Goal: Task Accomplishment & Management: Use online tool/utility

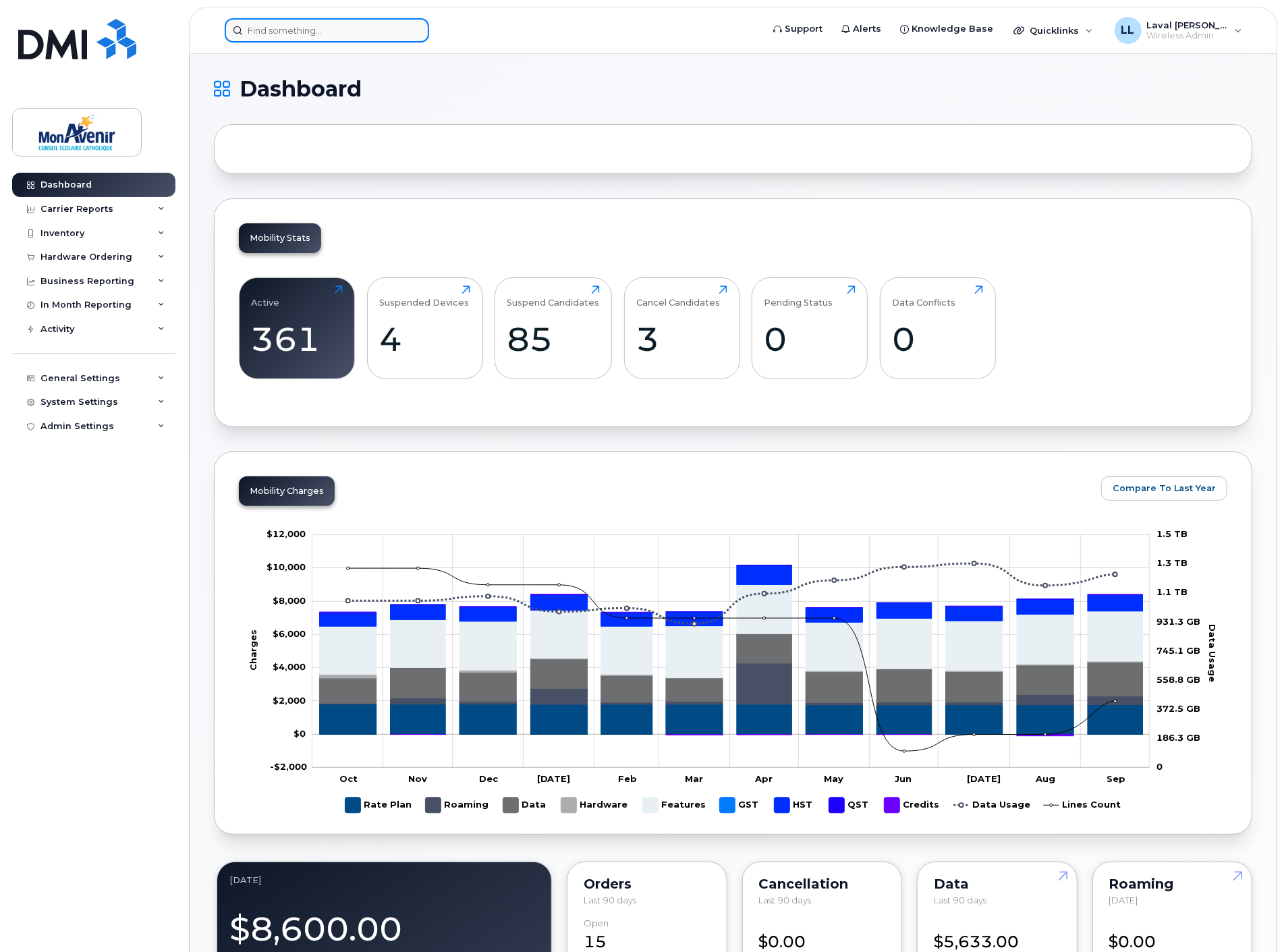
click at [283, 29] on input at bounding box center [327, 31] width 204 height 24
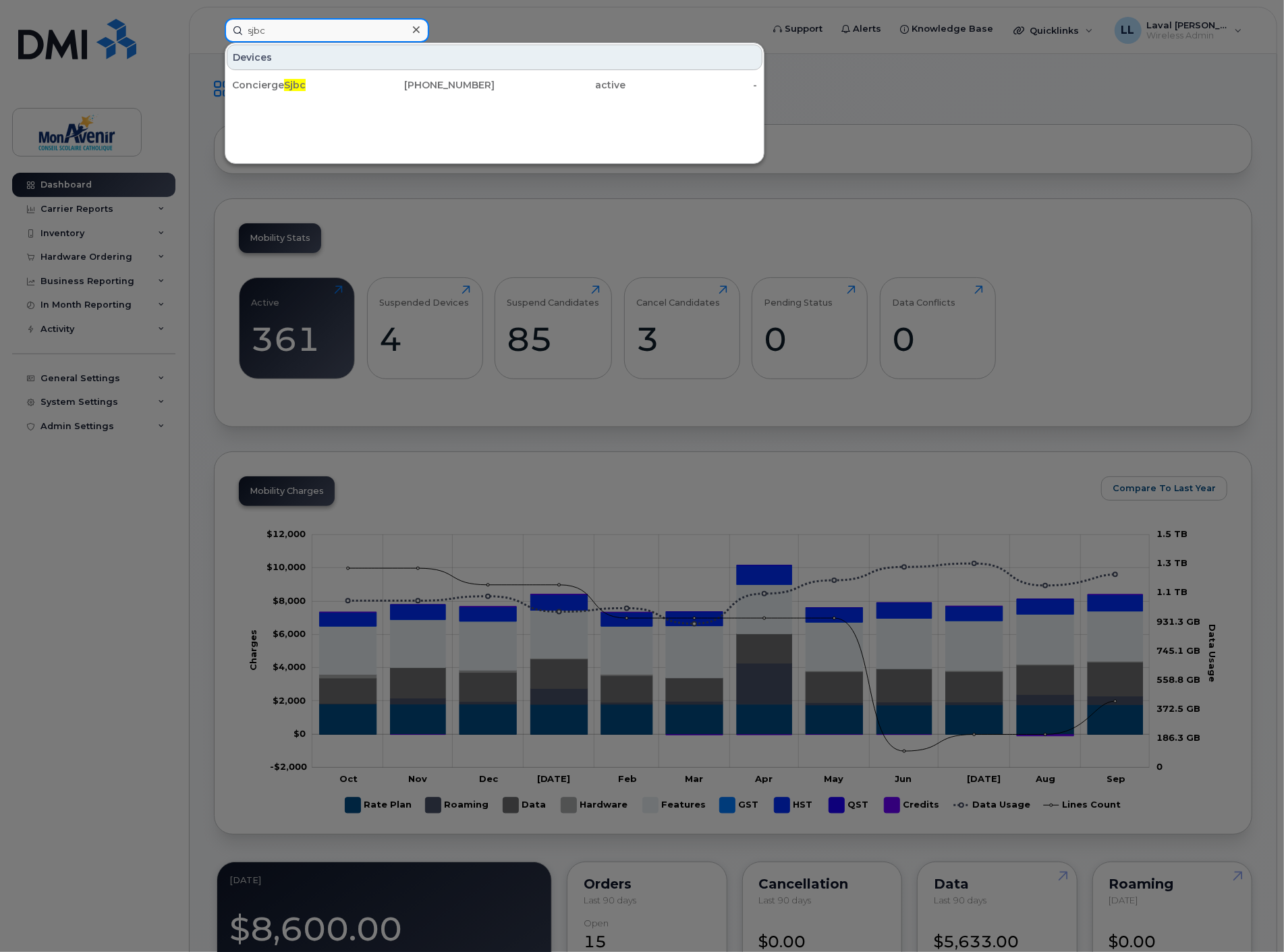
type input "sjbc"
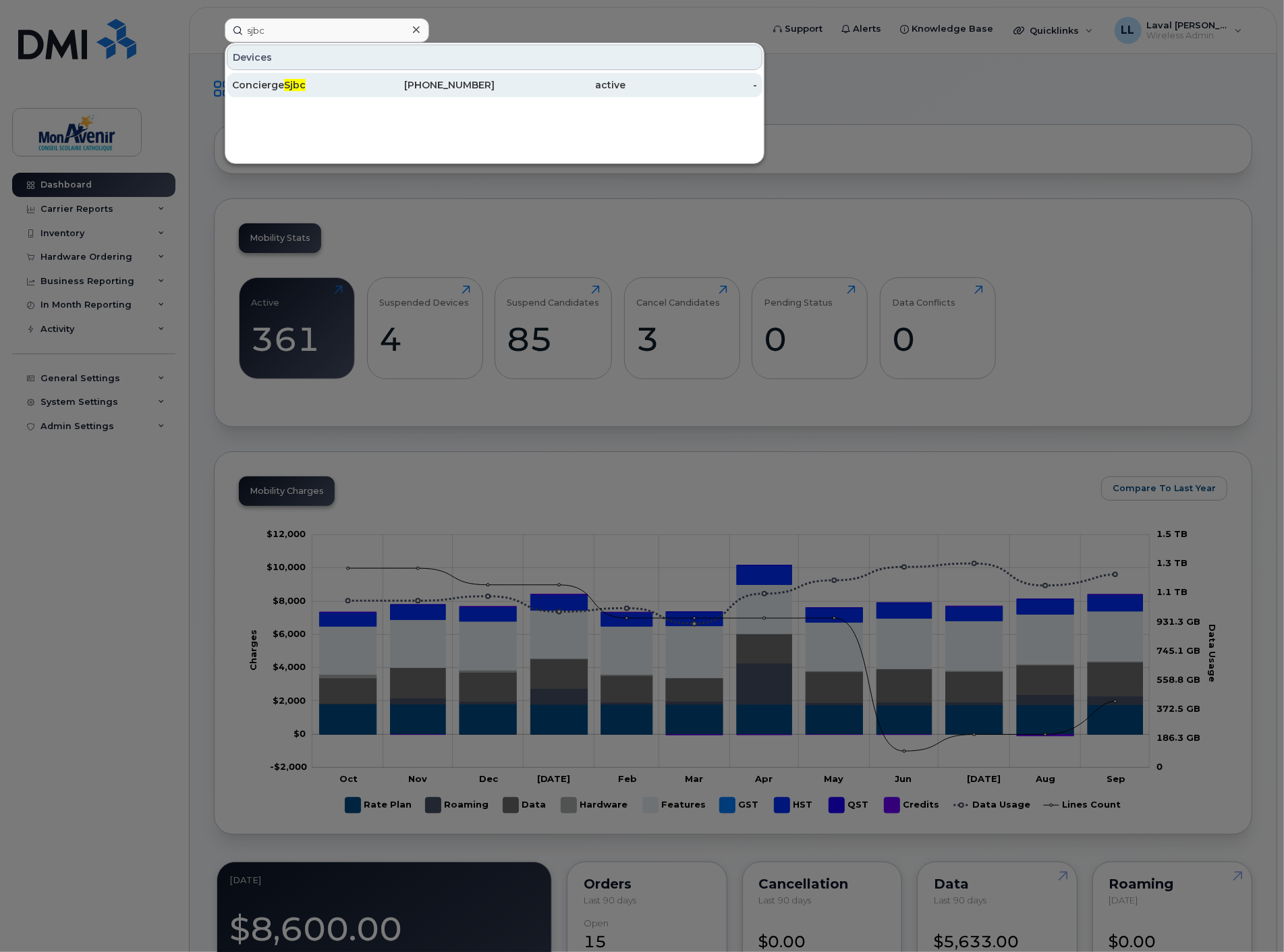
click at [265, 86] on div "Concierge Sjbc" at bounding box center [298, 85] width 132 height 14
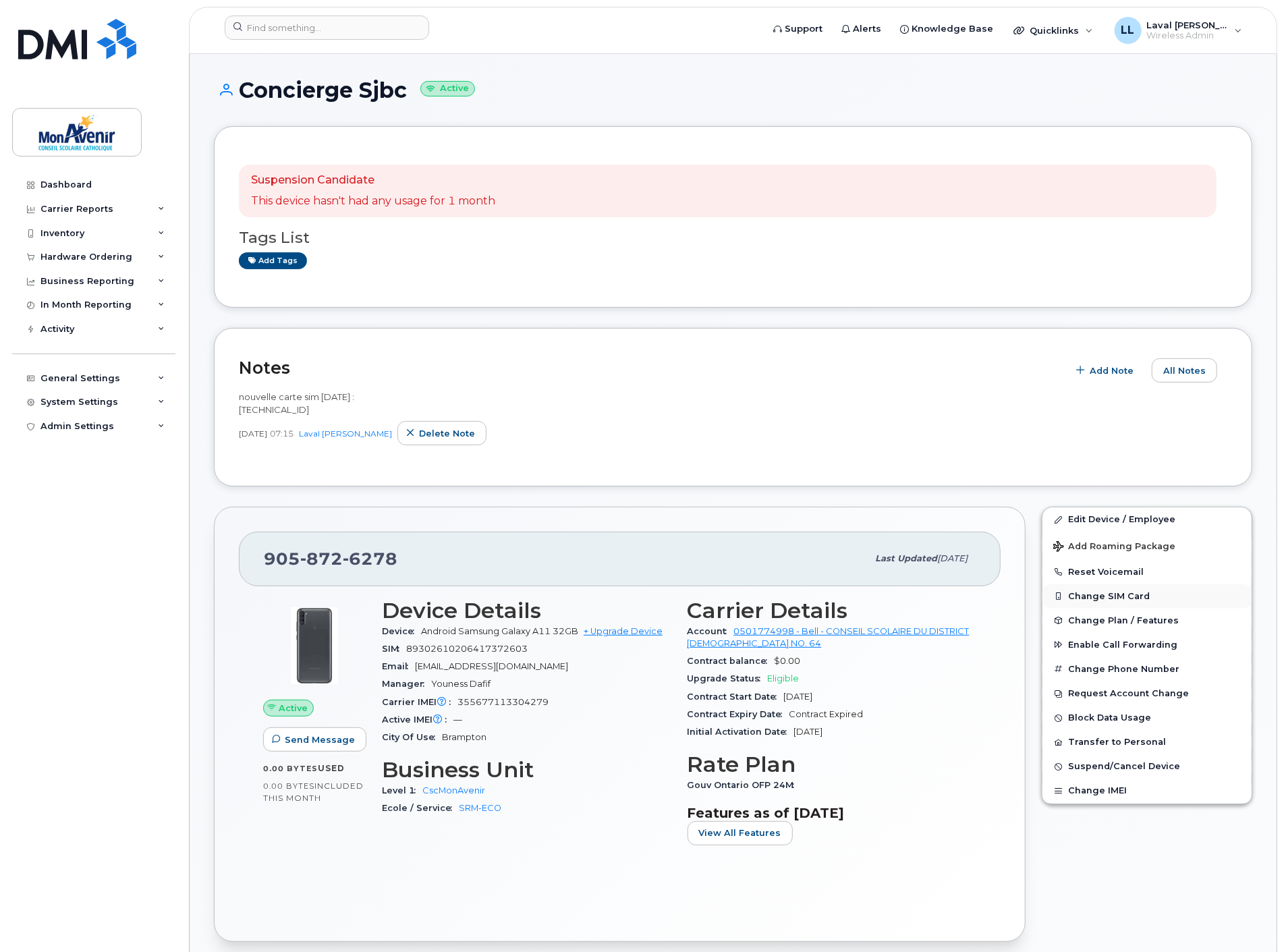
click at [1114, 597] on button "Change SIM Card" at bounding box center [1147, 597] width 209 height 24
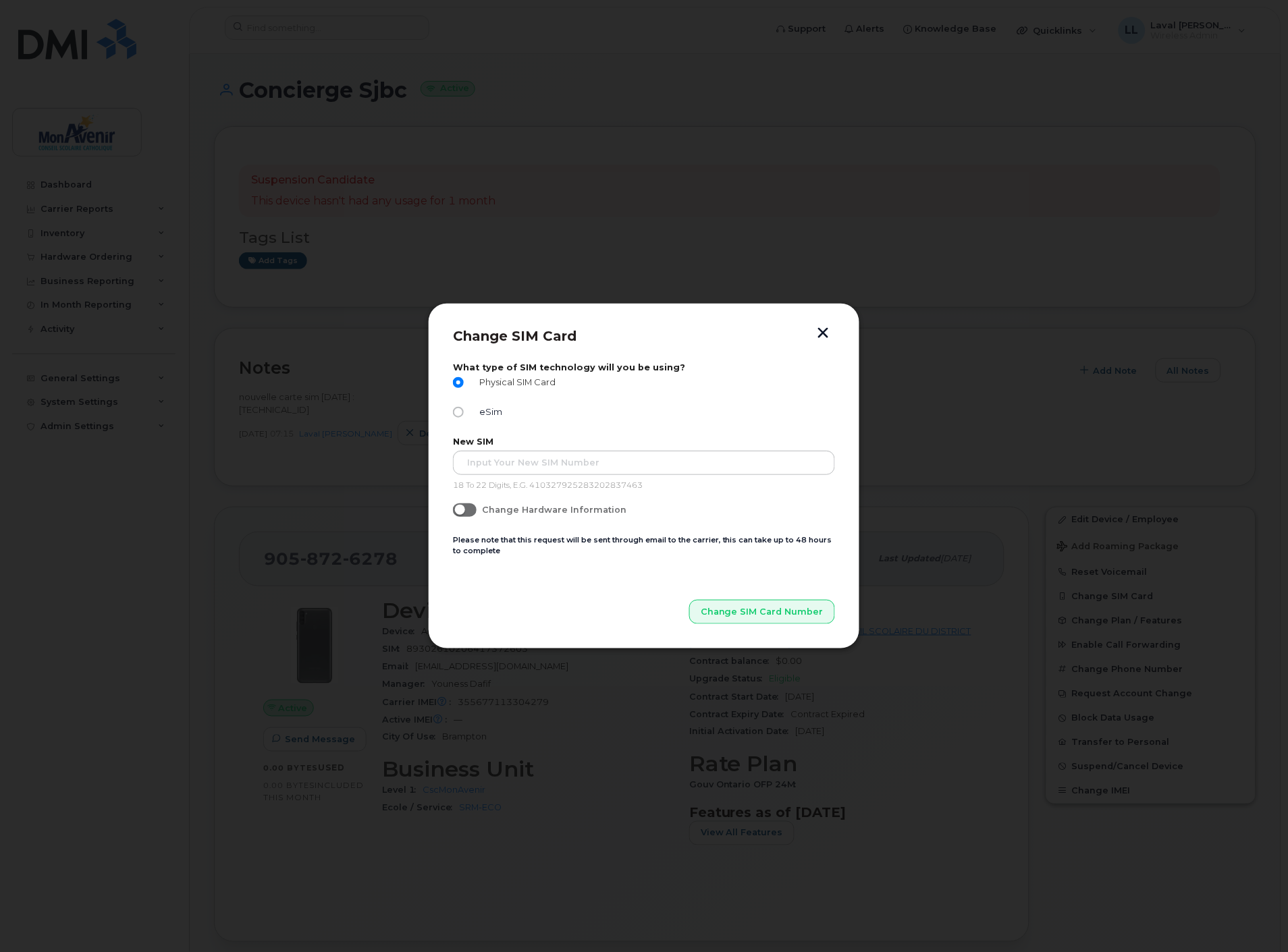
click at [544, 380] on span "Physical SIM Card" at bounding box center [516, 382] width 82 height 10
click at [464, 380] on input "Physical SIM Card" at bounding box center [459, 383] width 11 height 11
click at [569, 459] on input "text" at bounding box center [644, 463] width 382 height 24
click at [823, 331] on button "button" at bounding box center [823, 334] width 20 height 14
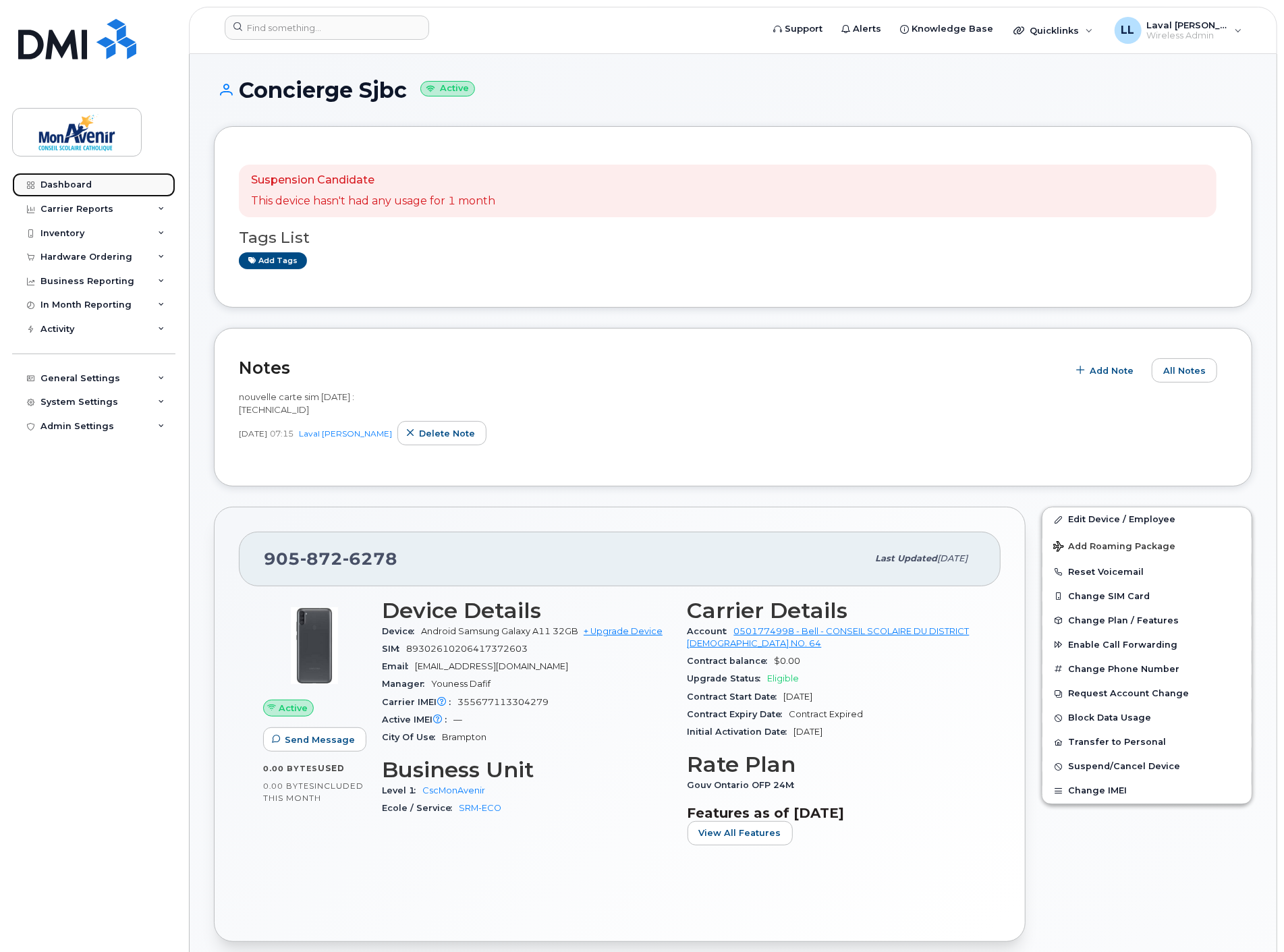
click at [59, 182] on div "Dashboard" at bounding box center [67, 185] width 52 height 11
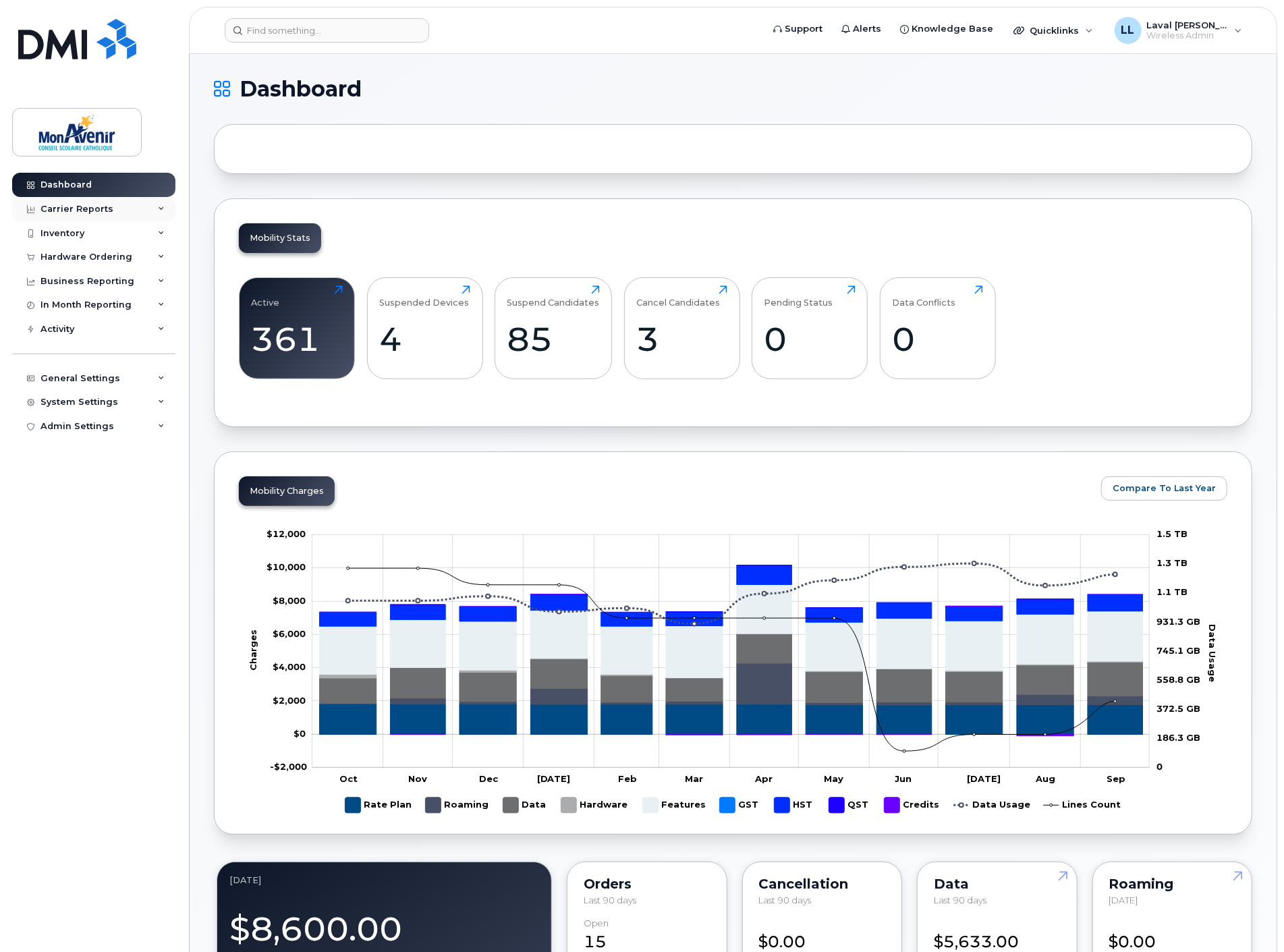
click at [88, 205] on div "Carrier Reports" at bounding box center [77, 209] width 73 height 11
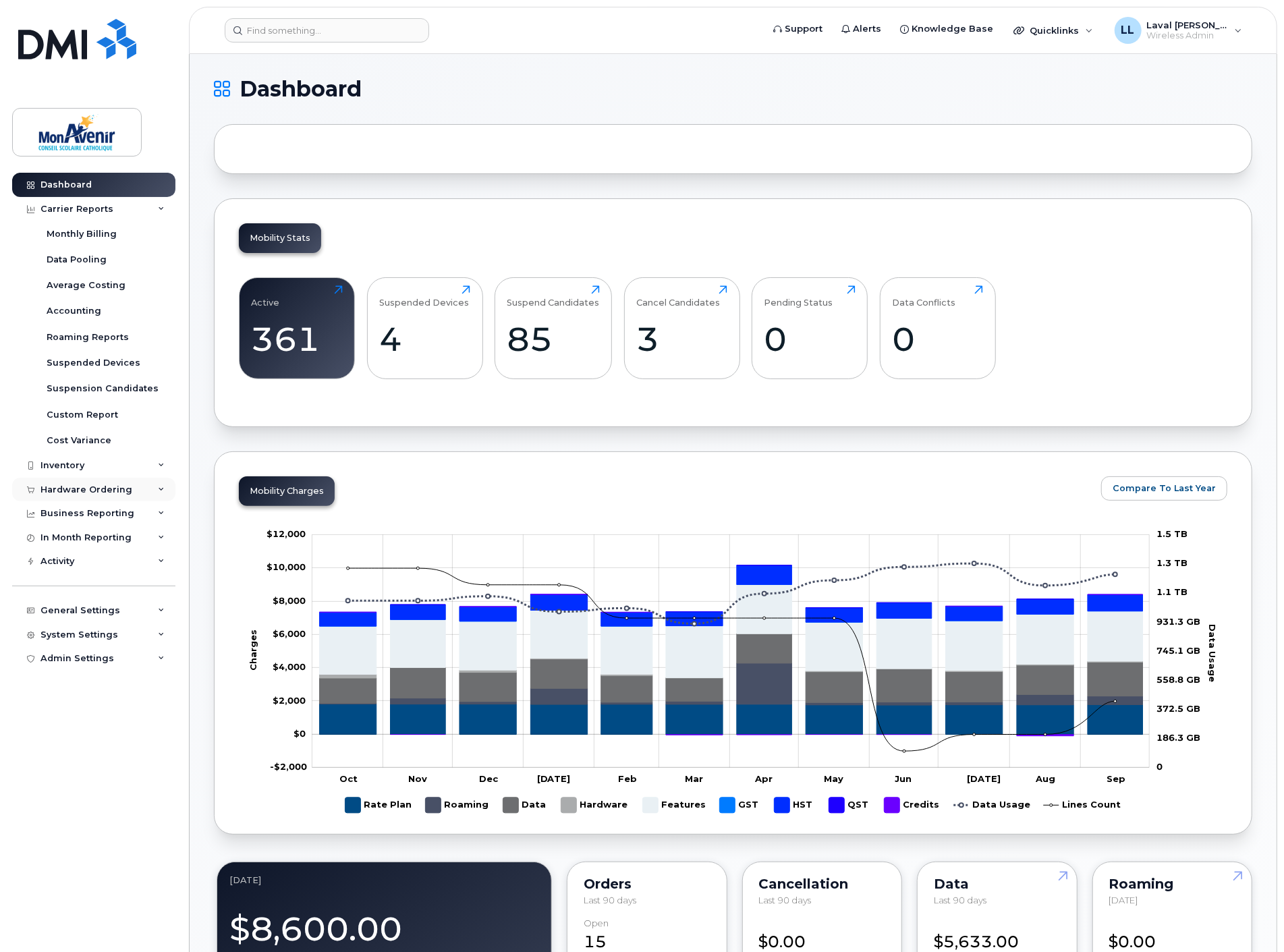
click at [77, 487] on div "Hardware Ordering" at bounding box center [86, 490] width 92 height 11
click at [63, 538] on div "Orders" at bounding box center [63, 541] width 33 height 12
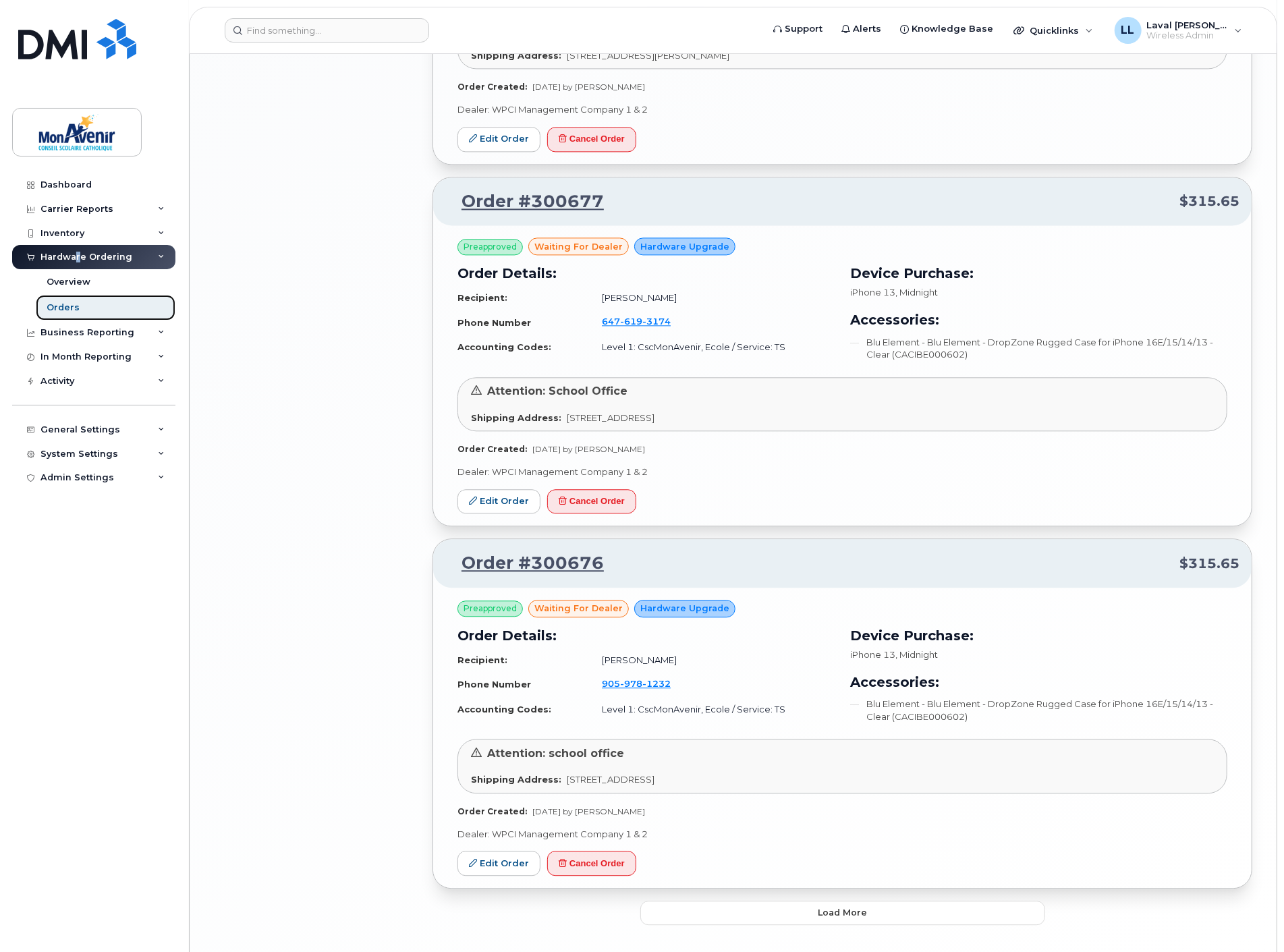
scroll to position [2222, 0]
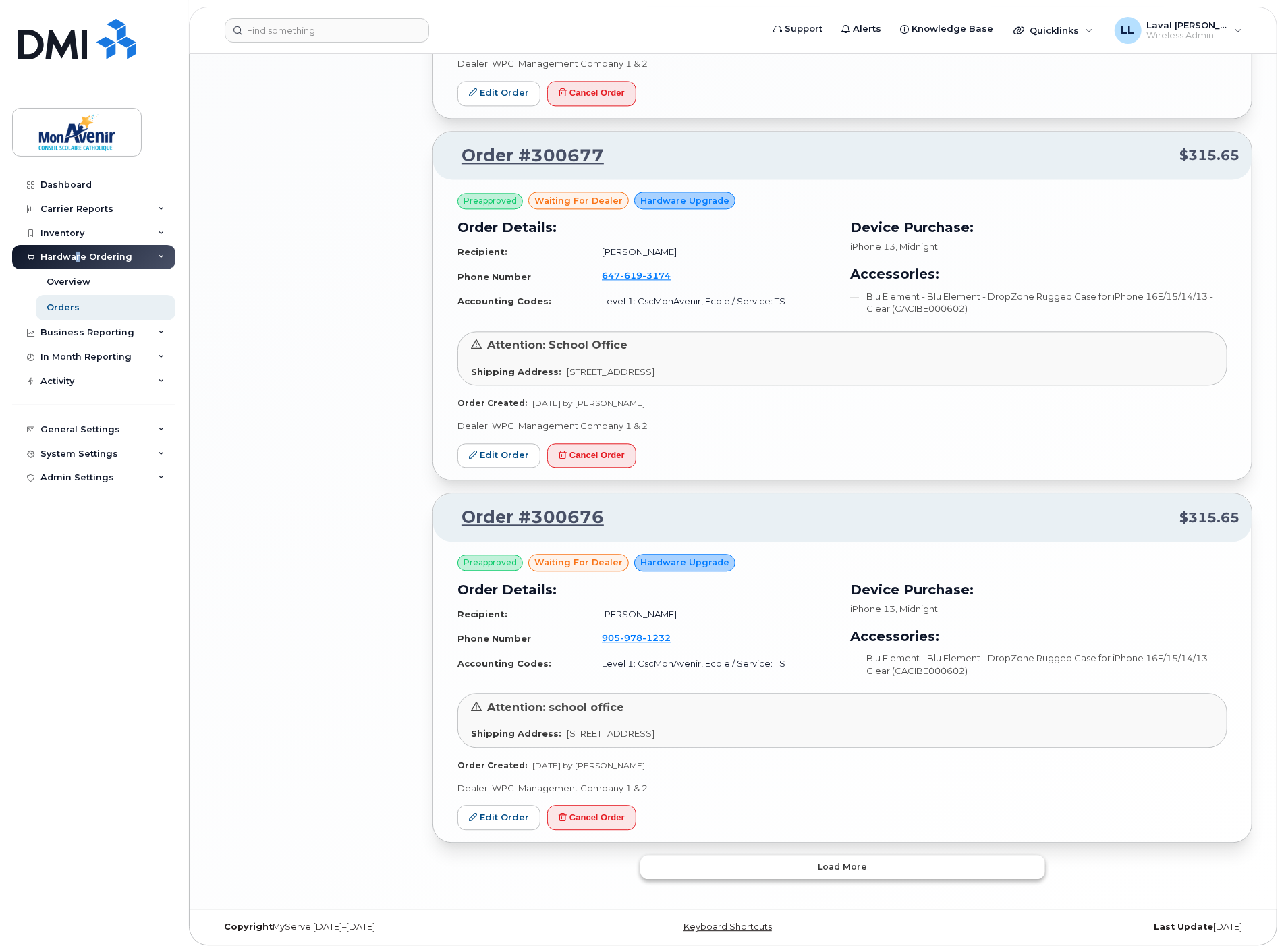
click at [832, 861] on span "Load more" at bounding box center [842, 866] width 50 height 13
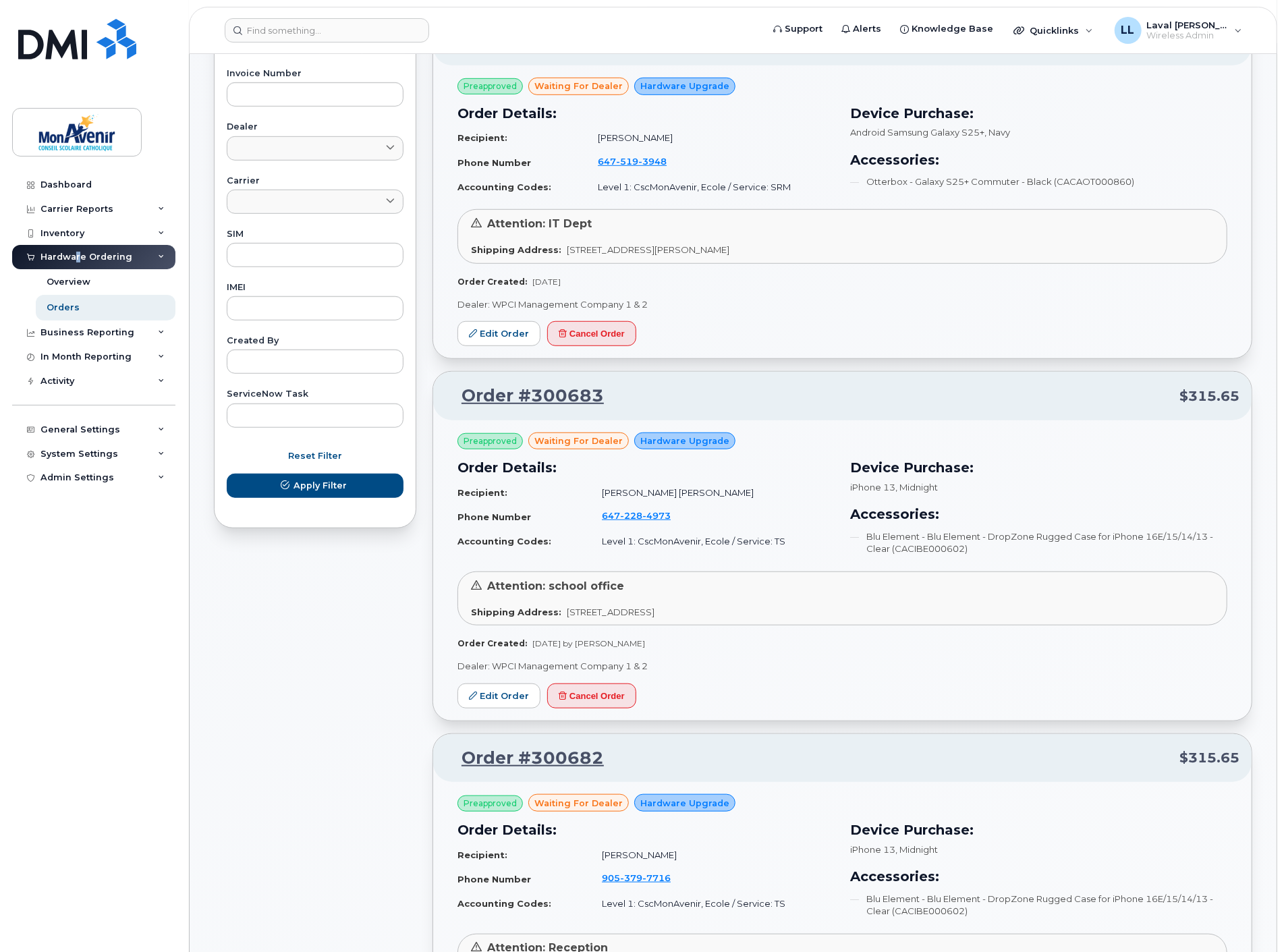
scroll to position [0, 0]
